Goal: Task Accomplishment & Management: Use online tool/utility

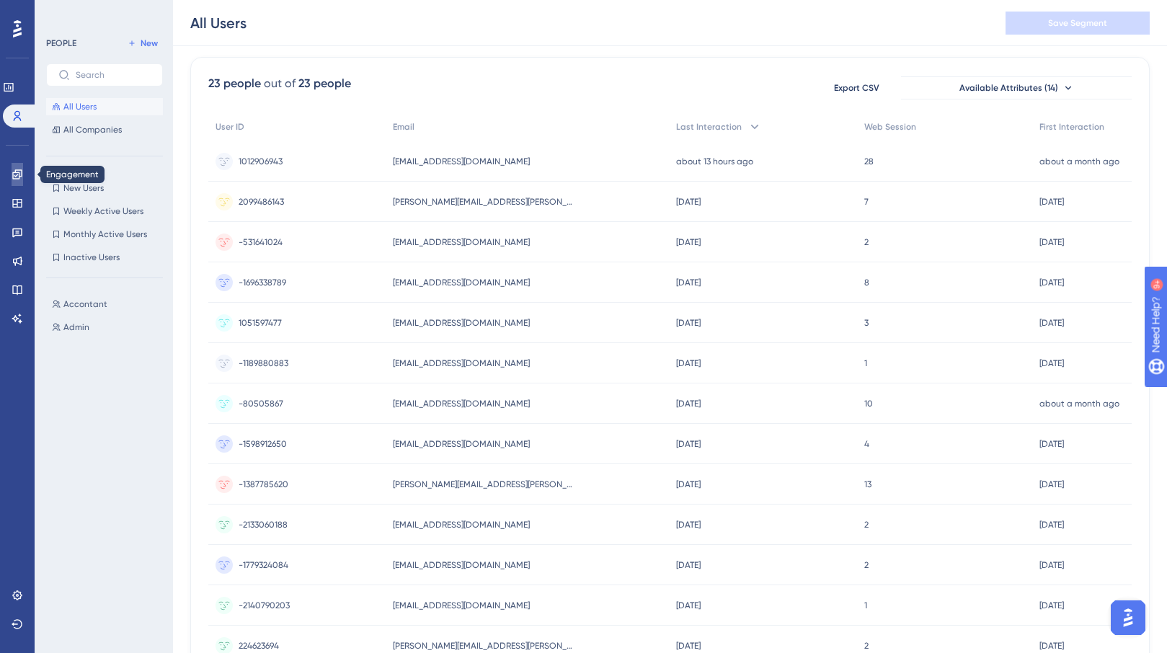
click at [12, 175] on link at bounding box center [18, 174] width 12 height 23
click at [12, 172] on icon at bounding box center [18, 175] width 12 height 12
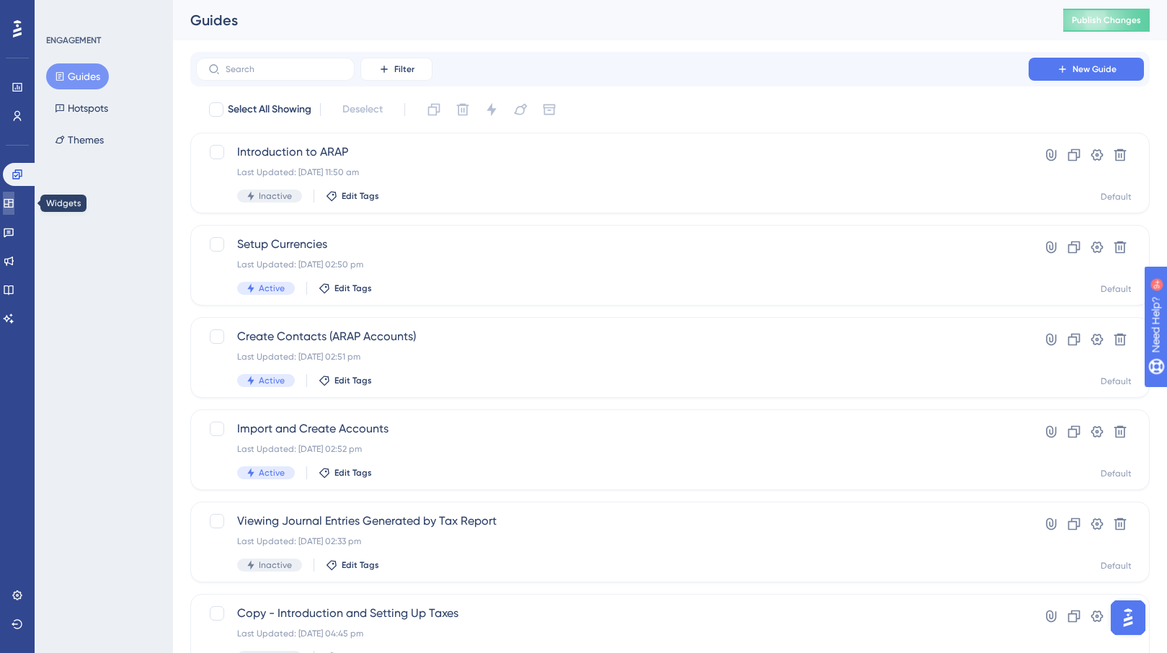
click at [13, 200] on icon at bounding box center [8, 203] width 9 height 9
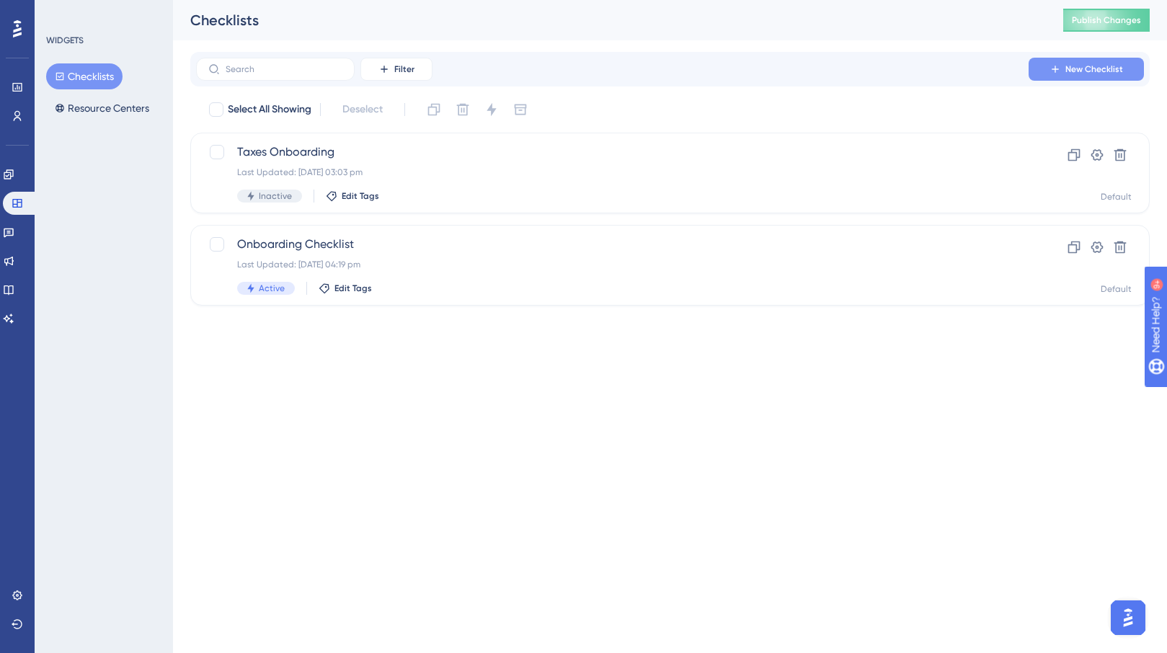
click at [1111, 66] on span "New Checklist" at bounding box center [1094, 69] width 58 height 12
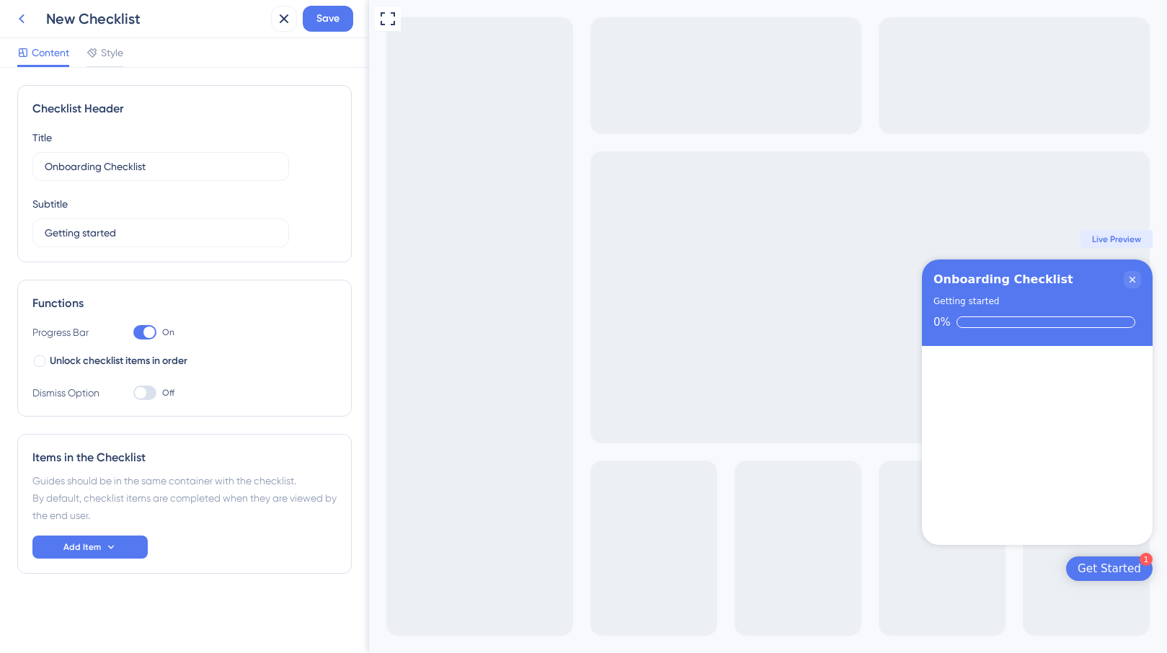
click at [26, 16] on icon at bounding box center [21, 18] width 17 height 17
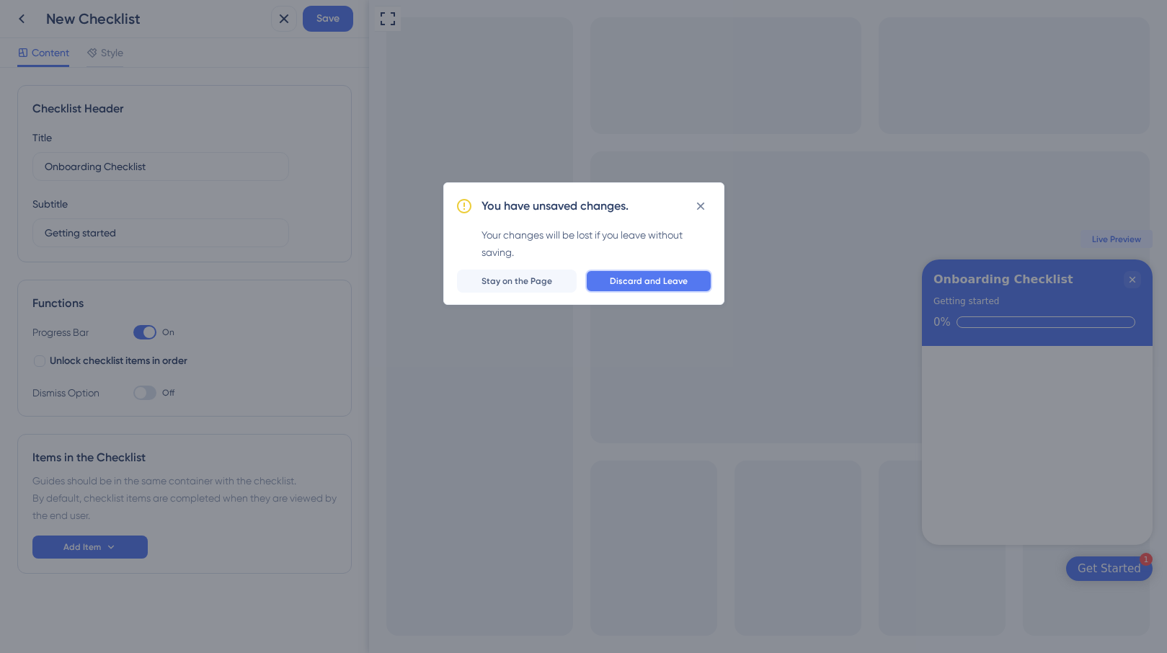
click at [655, 283] on span "Discard and Leave" at bounding box center [649, 281] width 78 height 12
